Goal: Find specific page/section

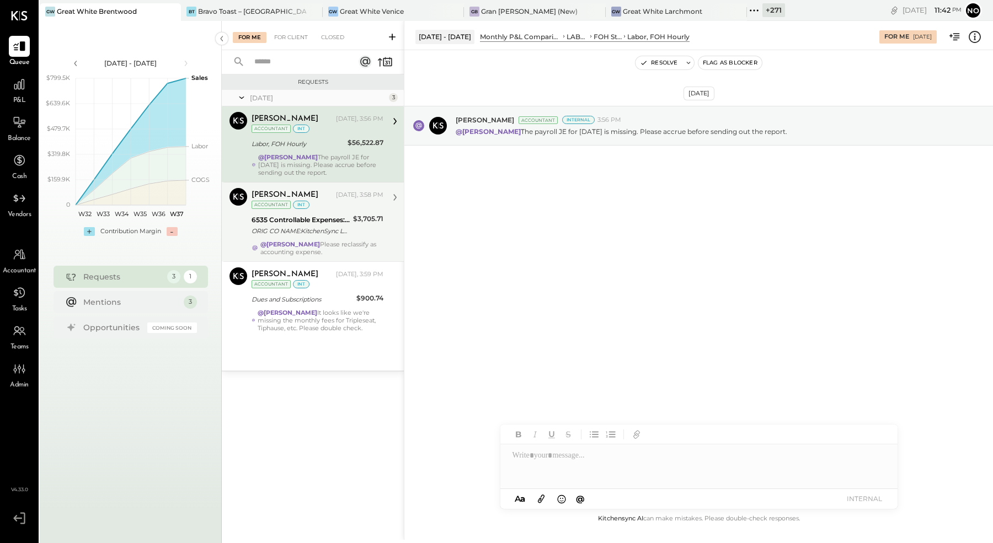
click at [323, 228] on div "ORIG CO NAME:KitchenSync LLC ORIG ID:XXXXXX5317 DESC DATE: CO ENTRY DESCR:[DOMA…" at bounding box center [301, 231] width 98 height 11
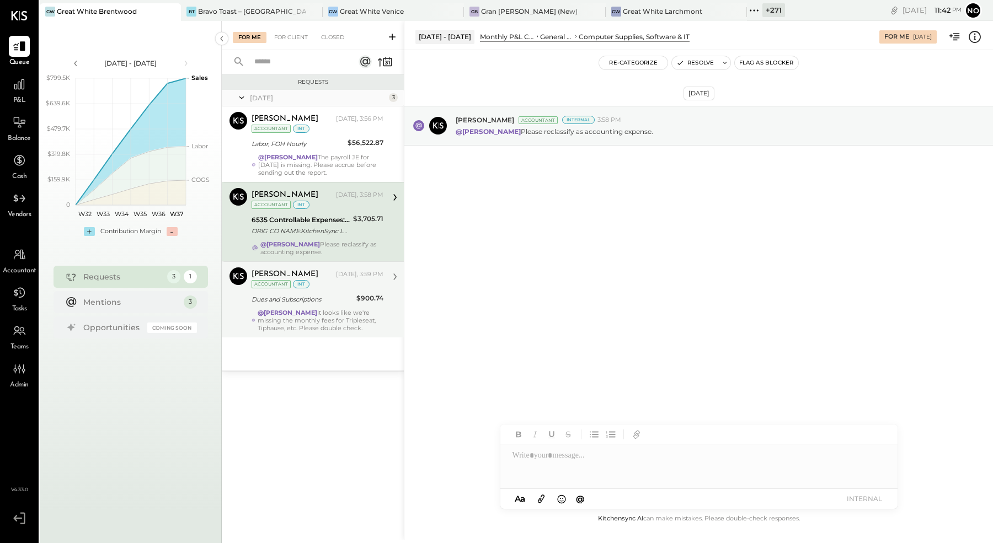
click at [319, 293] on div "Dues and Subscriptions" at bounding box center [303, 299] width 102 height 13
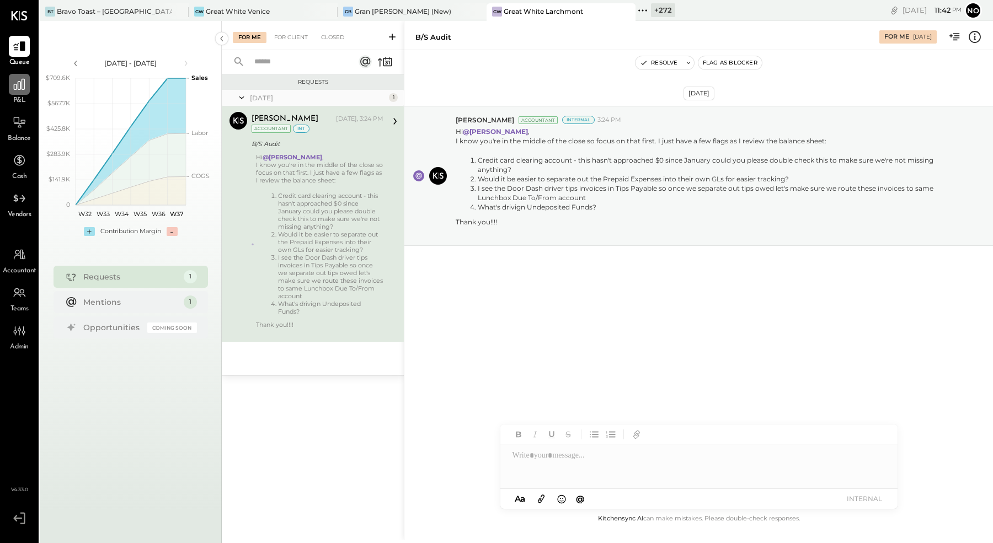
click at [24, 89] on icon at bounding box center [19, 84] width 11 height 11
